Goal: Communication & Community: Answer question/provide support

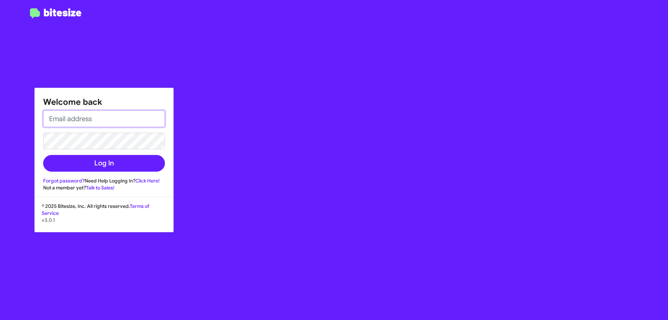
type input "[EMAIL_ADDRESS][DOMAIN_NAME]"
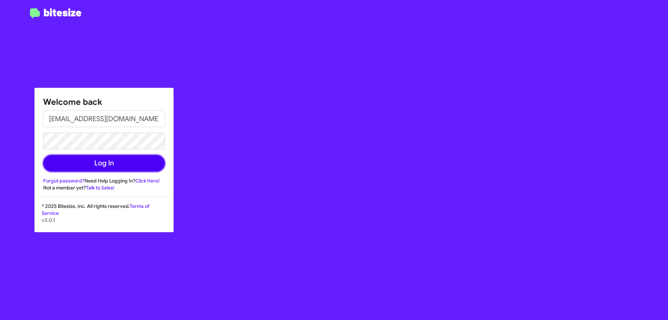
click at [106, 164] on button "Log In" at bounding box center [104, 163] width 122 height 17
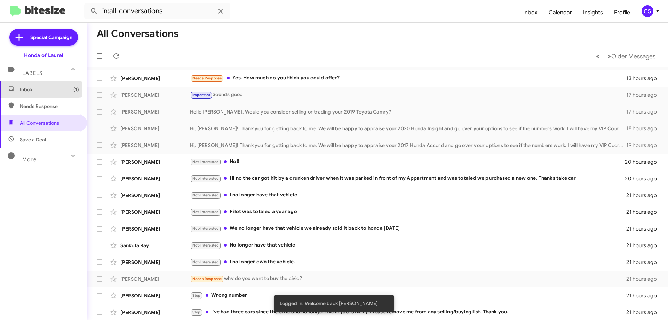
click at [26, 90] on span "Inbox (1)" at bounding box center [49, 89] width 59 height 7
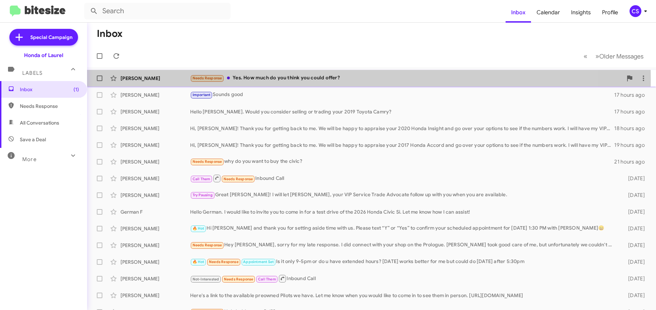
click at [138, 79] on div "[PERSON_NAME]" at bounding box center [155, 78] width 70 height 7
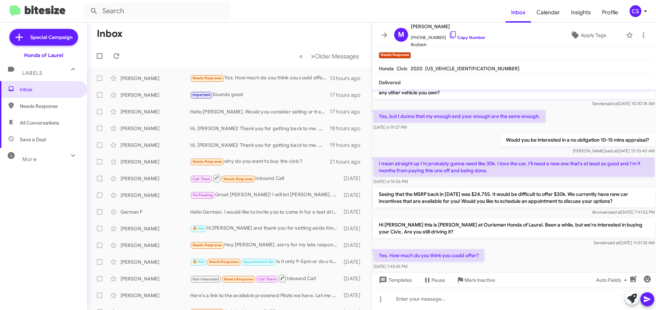
scroll to position [37, 0]
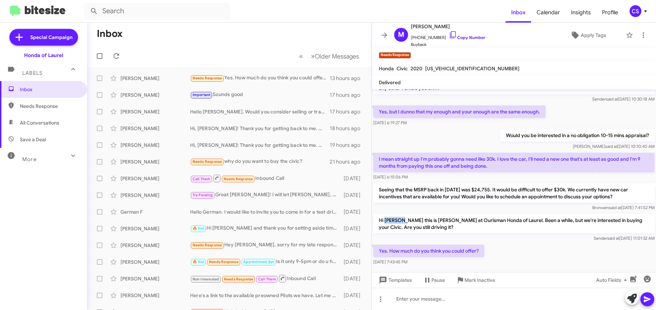
drag, startPoint x: 385, startPoint y: 214, endPoint x: 403, endPoint y: 215, distance: 18.1
click at [403, 215] on p "Hi [PERSON_NAME] this is [PERSON_NAME] at Ourisman Honda of Laurel. Been a whil…" at bounding box center [513, 223] width 281 height 19
copy p "[PERSON_NAME]"
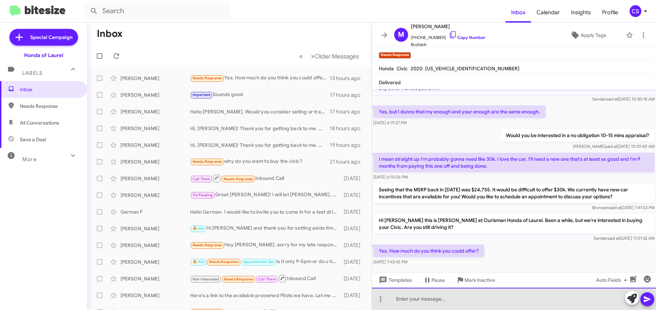
click at [401, 299] on div at bounding box center [514, 299] width 284 height 22
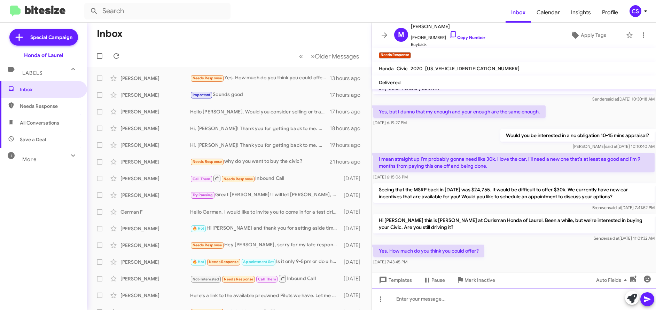
paste div
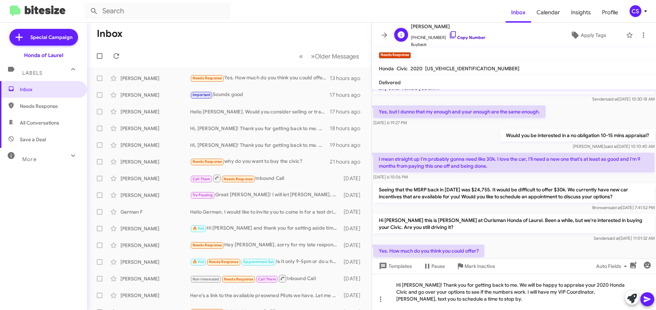
click at [474, 39] on link "Copy Number" at bounding box center [467, 37] width 37 height 5
click at [648, 299] on icon at bounding box center [647, 299] width 8 height 8
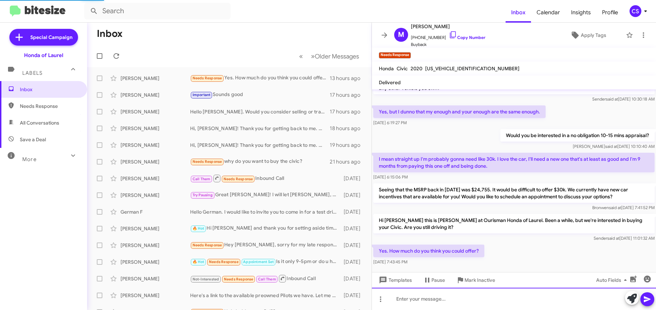
scroll to position [76, 0]
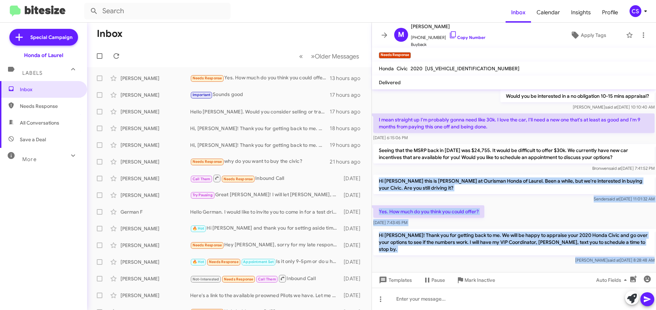
drag, startPoint x: 379, startPoint y: 174, endPoint x: 520, endPoint y: 265, distance: 167.7
click at [520, 266] on cdk-virtual-scroll-viewport "Hi [PERSON_NAME] this is [PERSON_NAME], General Manager at Ourisman Honda of La…" at bounding box center [514, 180] width 284 height 183
copy div "Hi [PERSON_NAME] this is [PERSON_NAME] at Ourisman Honda of Laurel. Been a whil…"
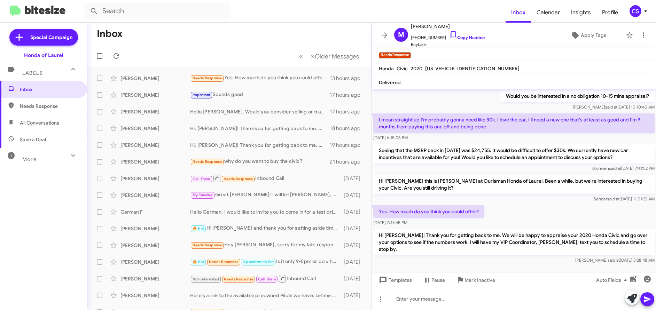
click at [287, 7] on form at bounding box center [294, 11] width 421 height 17
click at [40, 123] on span "All Conversations" at bounding box center [39, 122] width 39 height 7
type input "in:all-conversations"
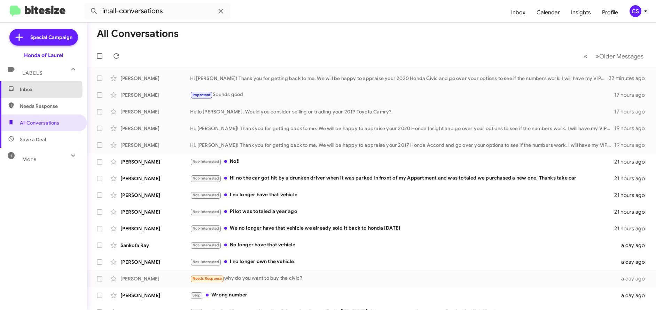
click at [28, 90] on span "Inbox" at bounding box center [49, 89] width 59 height 7
